Goal: Transaction & Acquisition: Subscribe to service/newsletter

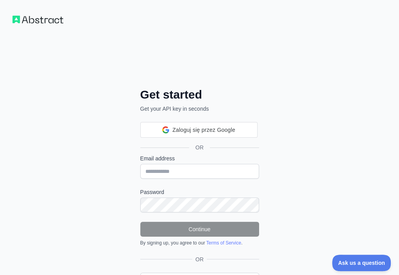
click at [140, 154] on div "Email address" at bounding box center [199, 166] width 119 height 24
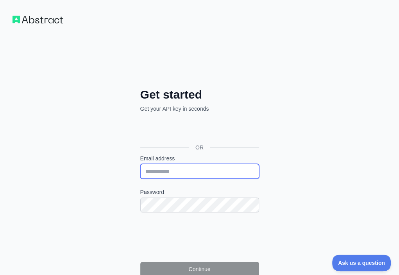
click at [140, 164] on input "Email address" at bounding box center [199, 171] width 119 height 15
paste input "**********"
type input "**********"
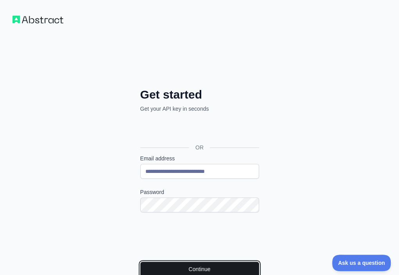
click at [157, 261] on button "Continue" at bounding box center [199, 268] width 119 height 15
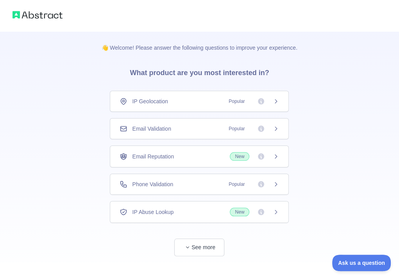
click at [192, 120] on div "Email Validation Popular" at bounding box center [199, 128] width 179 height 21
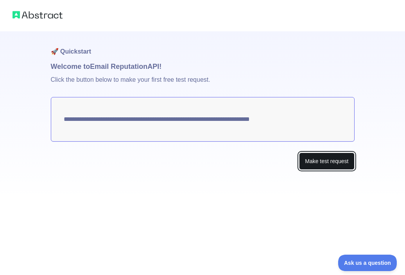
click at [341, 165] on button "Make test request" at bounding box center [326, 161] width 55 height 18
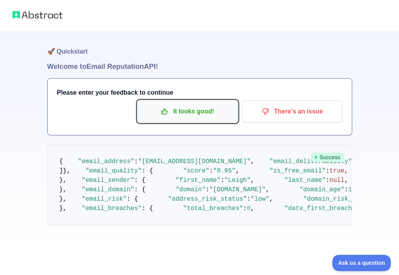
click at [199, 113] on p "It looks good!" at bounding box center [187, 111] width 88 height 13
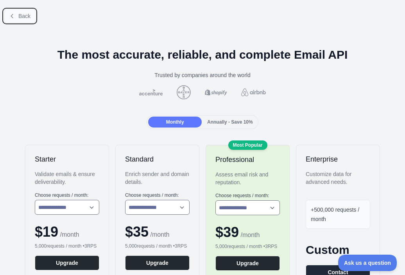
click at [26, 16] on span "Back" at bounding box center [24, 16] width 12 height 6
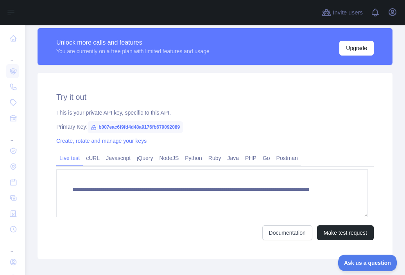
scroll to position [234, 0]
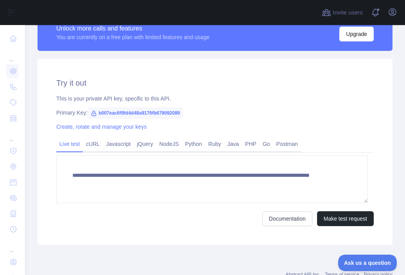
click at [134, 109] on span "b007eac6f9fd4d48a9176fb679092089" at bounding box center [135, 113] width 95 height 12
copy span "b007eac6f9fd4d48a9176fb679092089"
